Goal: Navigation & Orientation: Find specific page/section

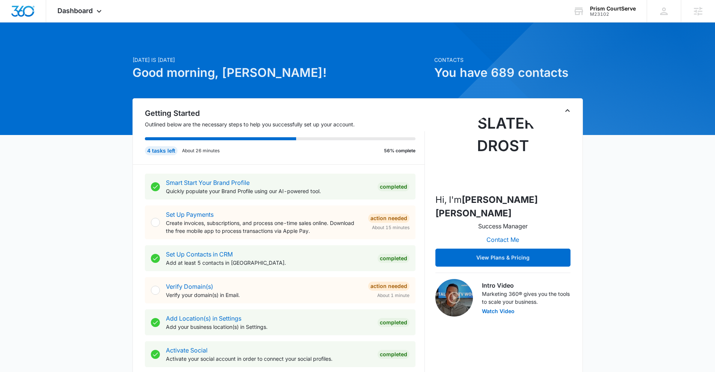
drag, startPoint x: 93, startPoint y: 16, endPoint x: 93, endPoint y: 25, distance: 9.4
click at [93, 16] on div "Dashboard Apps Reputation Websites Forms CRM Email Social Payments POS Content …" at bounding box center [80, 11] width 69 height 22
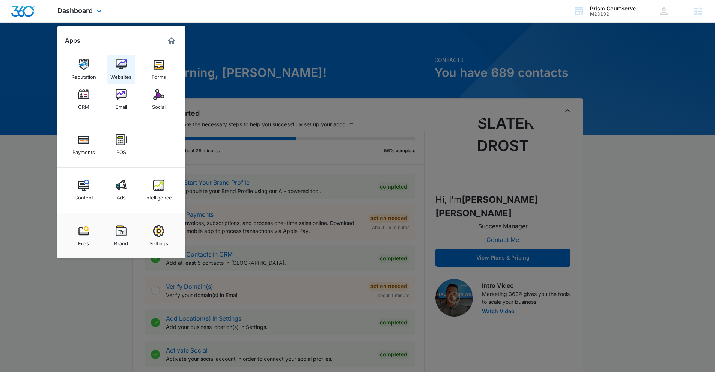
click at [129, 73] on div "Websites" at bounding box center [120, 75] width 21 height 10
